Goal: Task Accomplishment & Management: Use online tool/utility

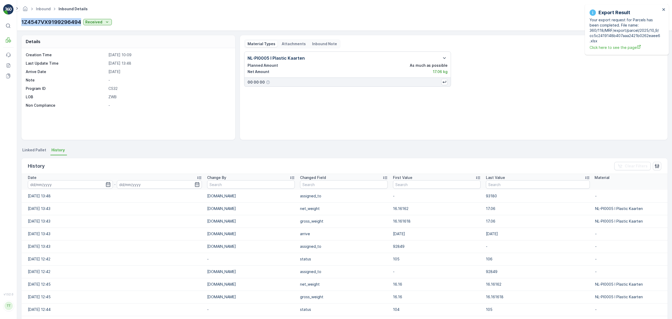
scroll to position [119, 0]
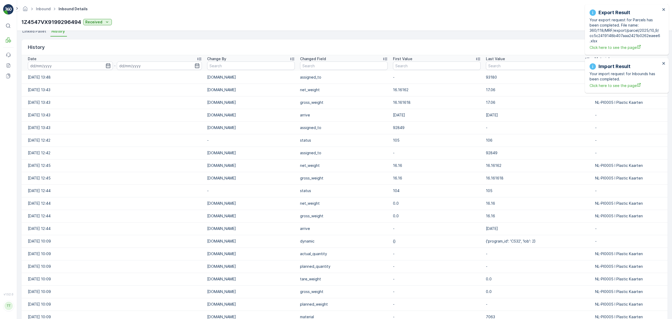
click at [663, 7] on div "Export Result Your export request for Parcels has been completed. File name: 36…" at bounding box center [627, 29] width 84 height 51
click at [663, 8] on icon "close" at bounding box center [664, 9] width 4 height 4
click at [664, 8] on icon "close" at bounding box center [664, 9] width 4 height 4
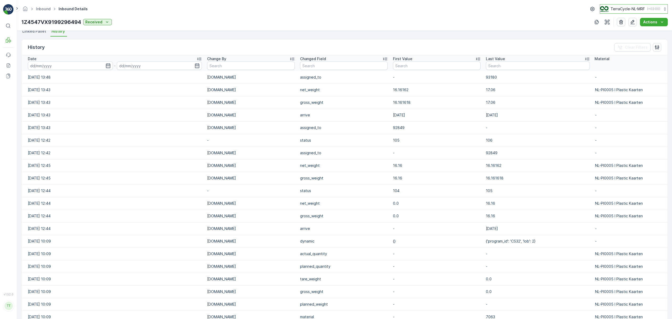
click at [628, 10] on p "TerraCycle-NL-MRF" at bounding box center [627, 8] width 34 height 5
type input "fr"
click at [621, 33] on span "TerraCycle- FR02 -MRF" at bounding box center [632, 32] width 59 height 5
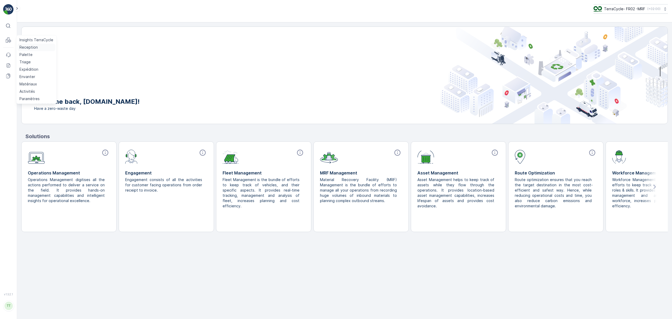
click at [29, 48] on p "Reception" at bounding box center [28, 47] width 18 height 5
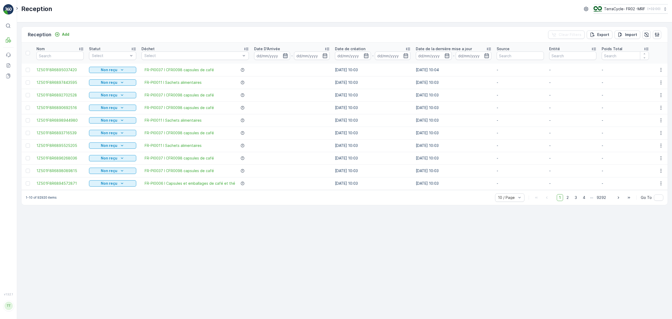
click at [284, 57] on icon "button" at bounding box center [285, 55] width 4 height 5
click at [325, 57] on icon "button" at bounding box center [324, 55] width 5 height 5
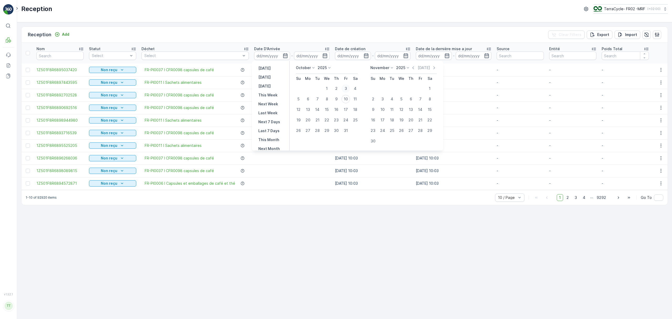
click at [346, 89] on div "3" at bounding box center [345, 88] width 8 height 8
type input "03.10.2025"
click at [336, 100] on div "9" at bounding box center [336, 99] width 8 height 8
type input "09.10.2025"
click at [347, 88] on div "3" at bounding box center [345, 88] width 8 height 8
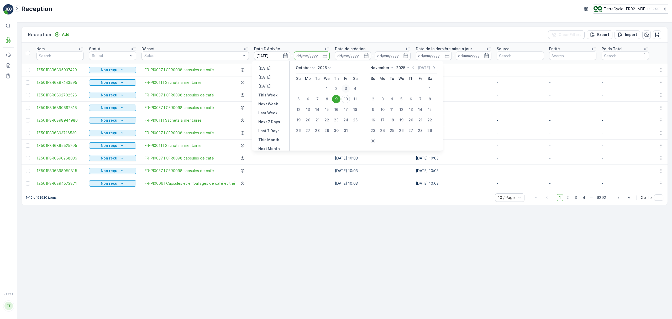
type input "03.10.2025"
click at [347, 88] on div "3" at bounding box center [345, 88] width 8 height 8
type input "03.10.2025"
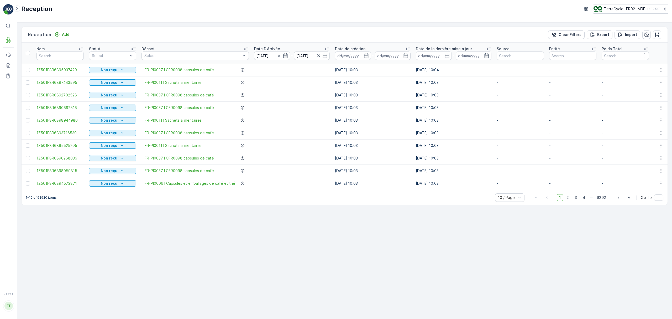
click at [298, 57] on input "03.10.2025" at bounding box center [312, 55] width 36 height 8
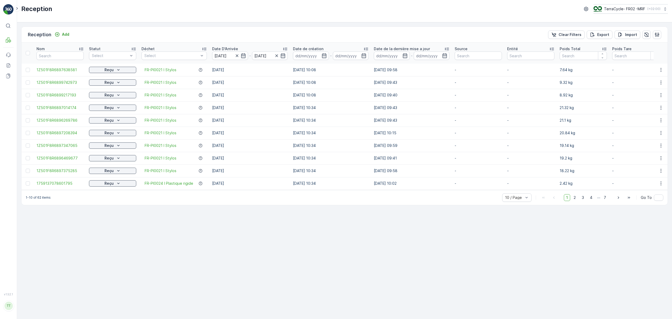
click at [337, 99] on td "02.10.2025 10:08" at bounding box center [330, 95] width 81 height 13
click at [262, 57] on input "03.10.2025" at bounding box center [270, 55] width 36 height 8
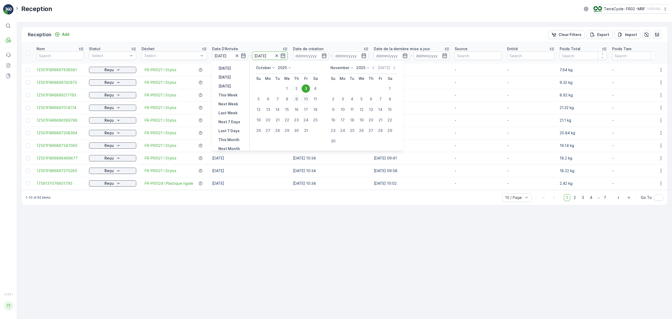
click at [298, 98] on div "9" at bounding box center [296, 99] width 8 height 8
type input "09.10.2025"
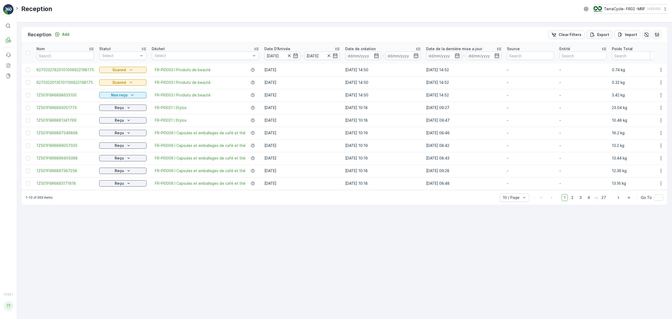
click at [602, 36] on p "Export" at bounding box center [603, 34] width 12 height 5
click at [8, 66] on icon at bounding box center [8, 65] width 5 height 5
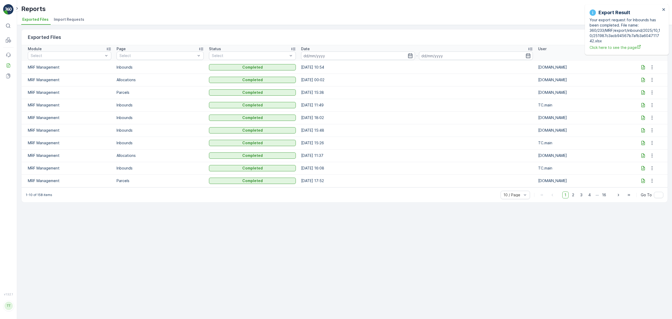
click at [641, 68] on icon at bounding box center [642, 67] width 5 height 5
